Goal: Unclear: Browse casually

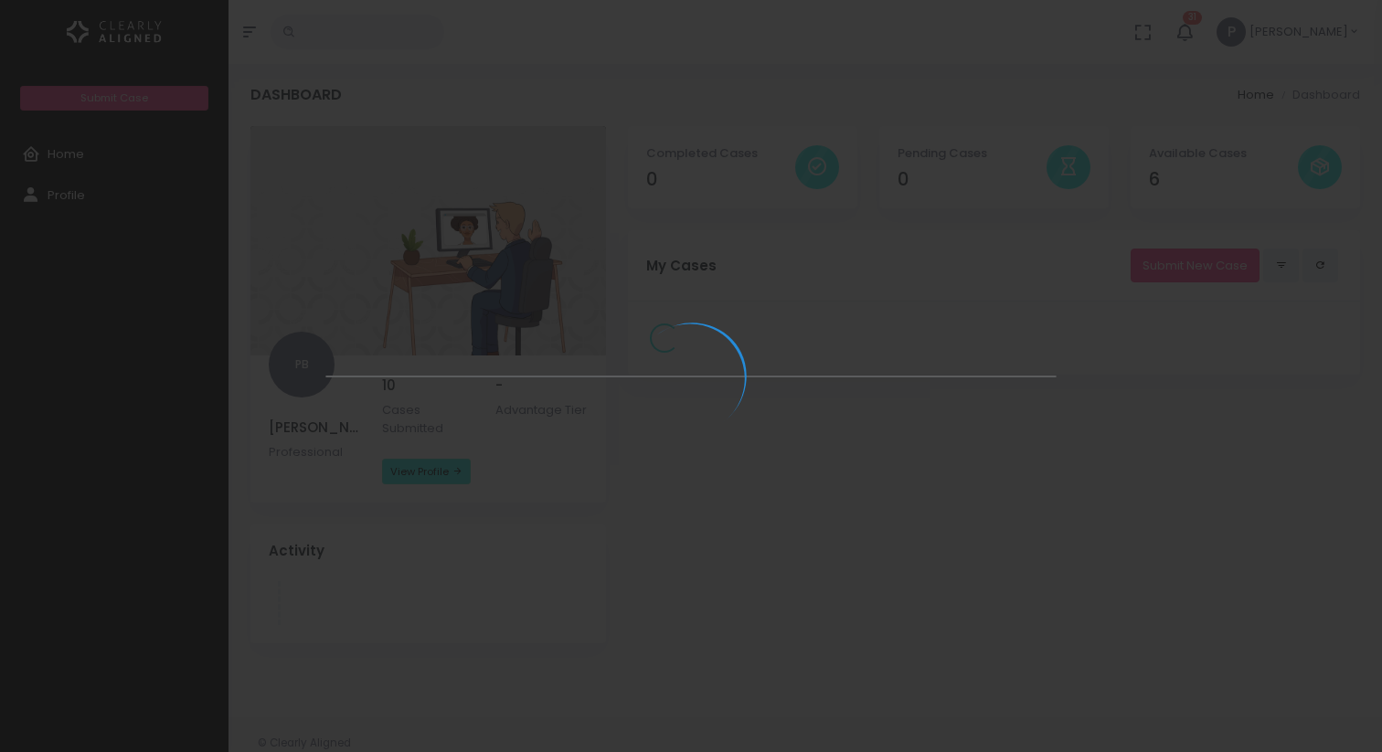
select select
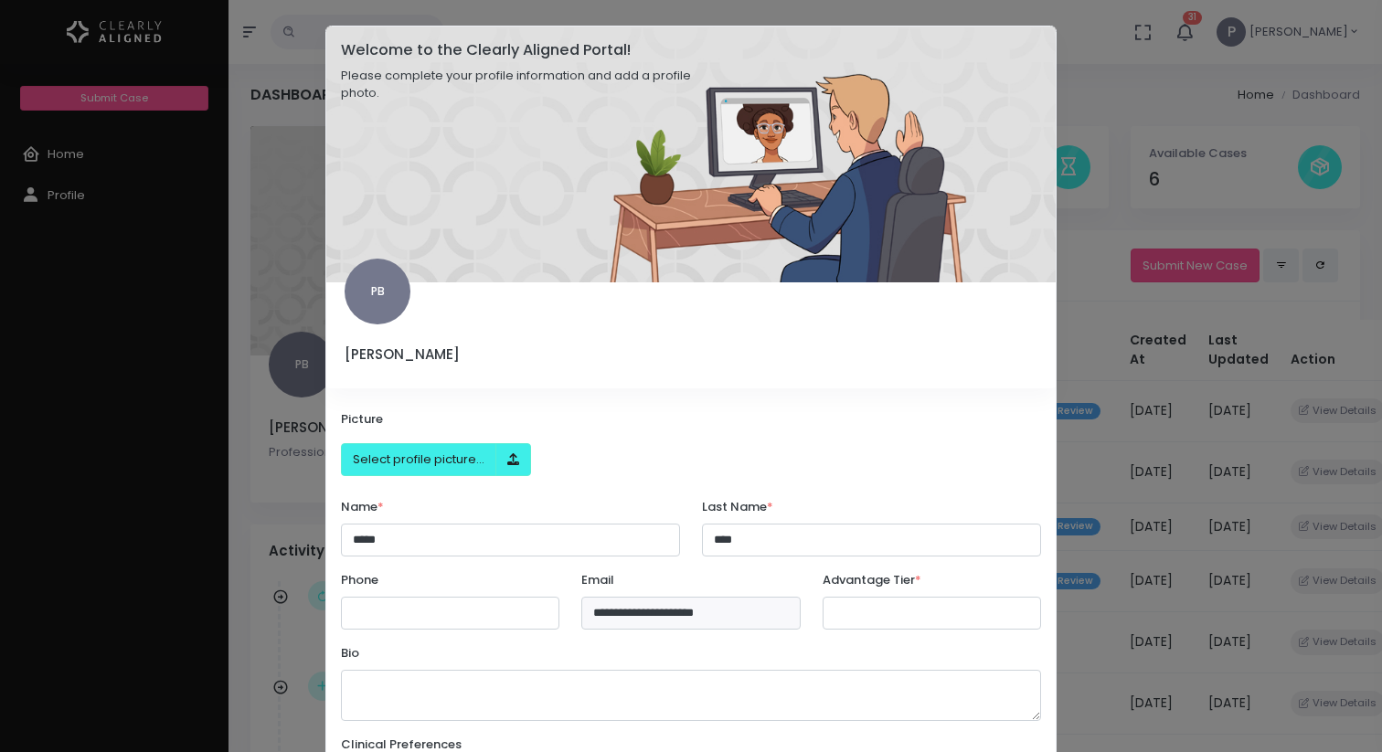
select select "******"
select select
click at [267, 193] on modal-container "**********" at bounding box center [691, 376] width 1382 height 752
